Goal: Task Accomplishment & Management: Manage account settings

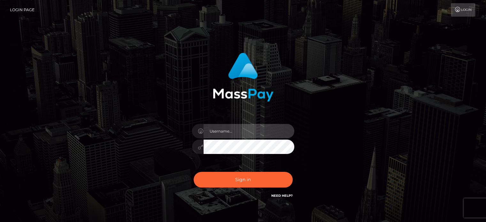
click at [237, 129] on input "text" at bounding box center [249, 131] width 91 height 14
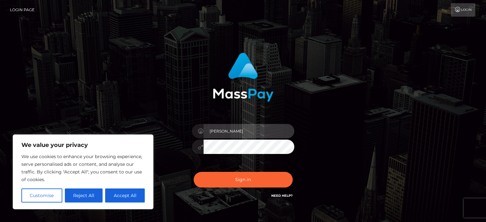
type input "BrandyHaldeman"
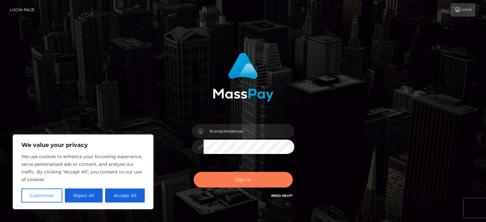
click at [248, 184] on button "Sign in" at bounding box center [243, 180] width 99 height 16
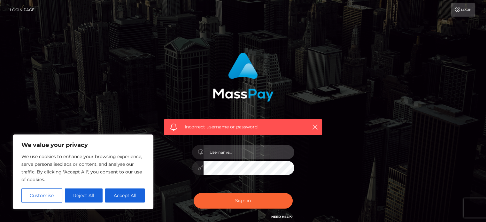
click at [239, 152] on input "text" at bounding box center [249, 152] width 91 height 14
type input "Bhaldeman"
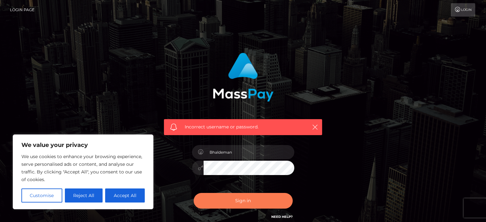
click at [233, 204] on button "Sign in" at bounding box center [243, 201] width 99 height 16
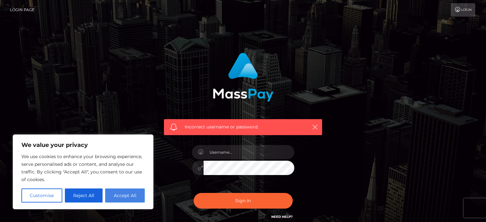
click at [110, 197] on button "Accept All" at bounding box center [125, 196] width 40 height 14
checkbox input "true"
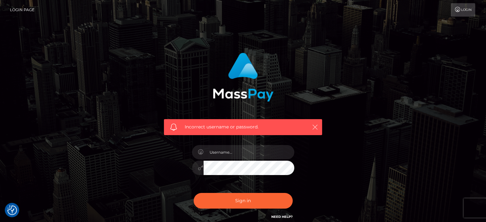
click at [314, 125] on icon "button" at bounding box center [315, 127] width 6 height 6
click at [318, 126] on icon "button" at bounding box center [315, 127] width 6 height 6
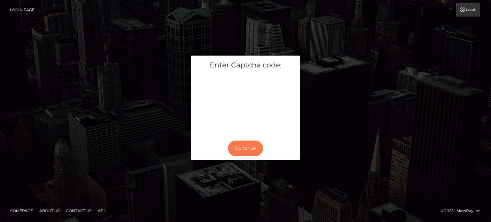
drag, startPoint x: 250, startPoint y: 151, endPoint x: 192, endPoint y: 153, distance: 57.9
click at [193, 153] on div "Continue" at bounding box center [245, 148] width 109 height 23
click at [254, 148] on button "Continue" at bounding box center [245, 149] width 35 height 16
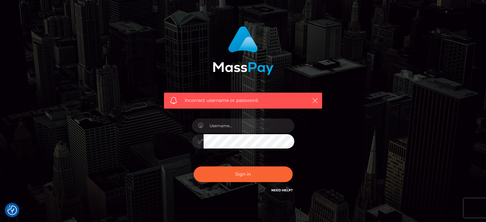
scroll to position [57, 0]
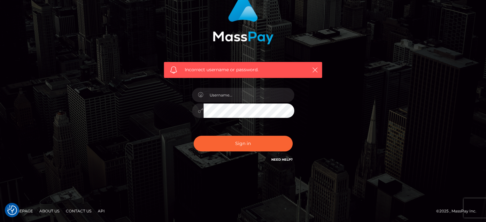
click at [278, 158] on link "Need Help?" at bounding box center [281, 160] width 21 height 4
click at [91, 56] on div "Incorrect username or password." at bounding box center [243, 83] width 364 height 184
click at [228, 98] on input "text" at bounding box center [249, 95] width 91 height 14
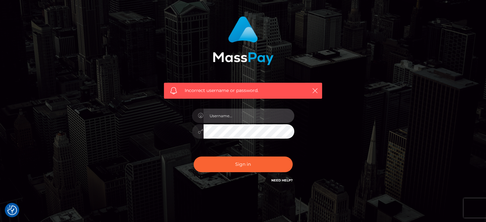
scroll to position [0, 0]
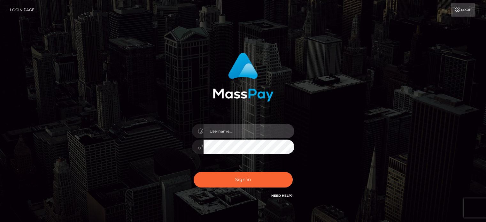
click at [238, 129] on input "text" at bounding box center [249, 131] width 91 height 14
type input "@Brandy"
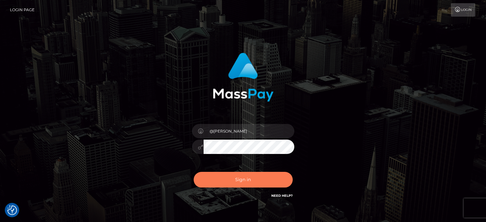
click at [247, 181] on button "Sign in" at bounding box center [243, 180] width 99 height 16
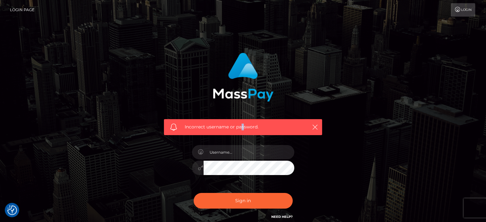
click at [243, 129] on span "Incorrect username or password." at bounding box center [243, 127] width 117 height 7
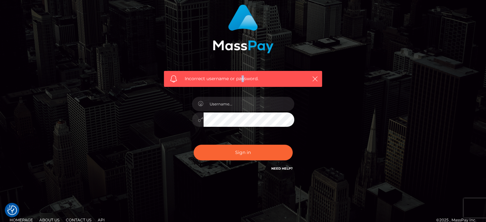
scroll to position [57, 0]
